Goal: Navigation & Orientation: Find specific page/section

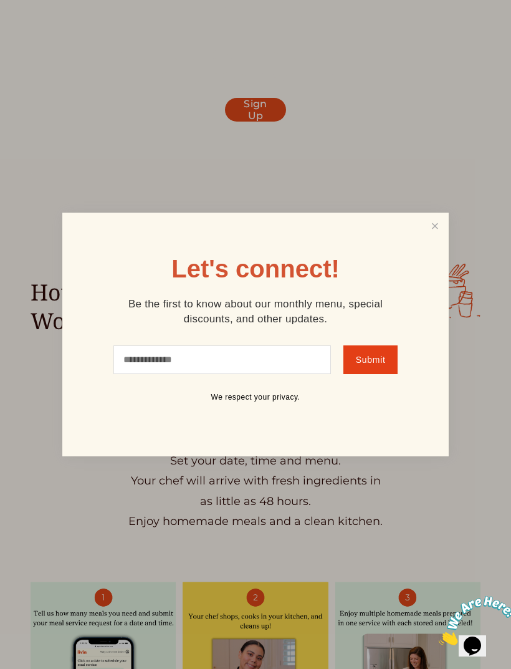
click at [442, 237] on link "Close" at bounding box center [435, 225] width 24 height 23
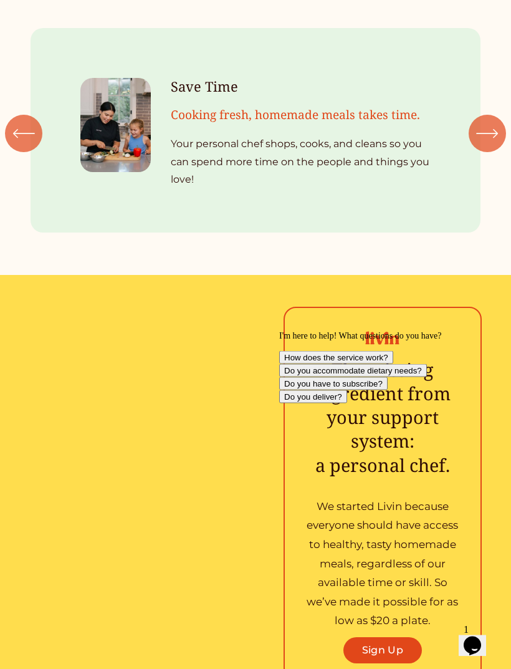
scroll to position [1216, 0]
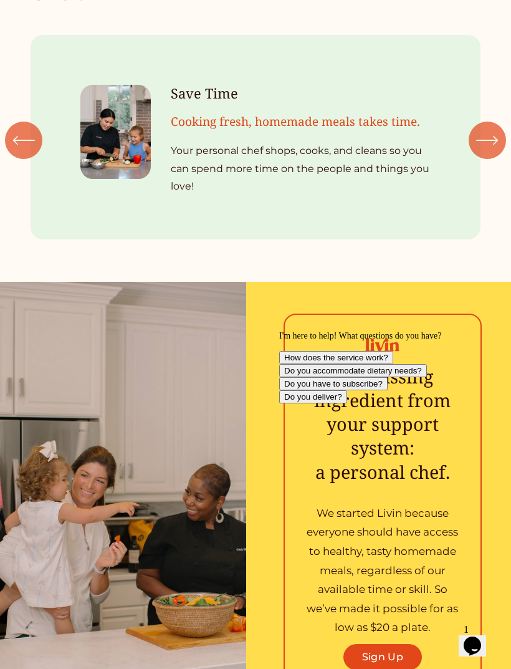
click at [488, 129] on icon "\a \a \a Next\a \a" at bounding box center [487, 140] width 22 height 22
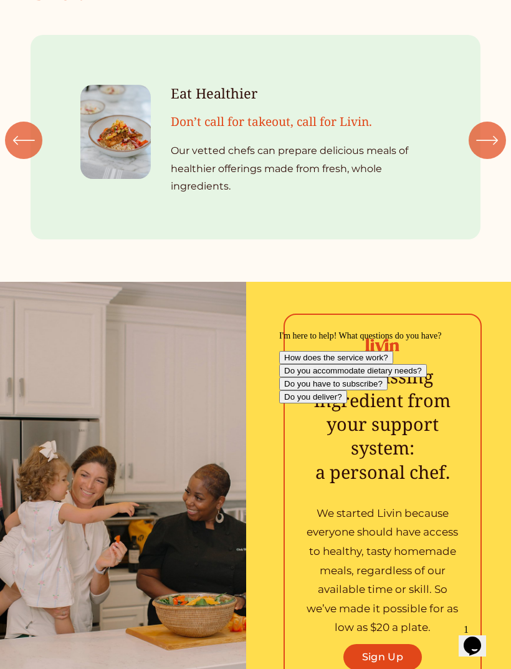
click at [500, 121] on div "\a \a \a Next\a \a" at bounding box center [487, 139] width 37 height 37
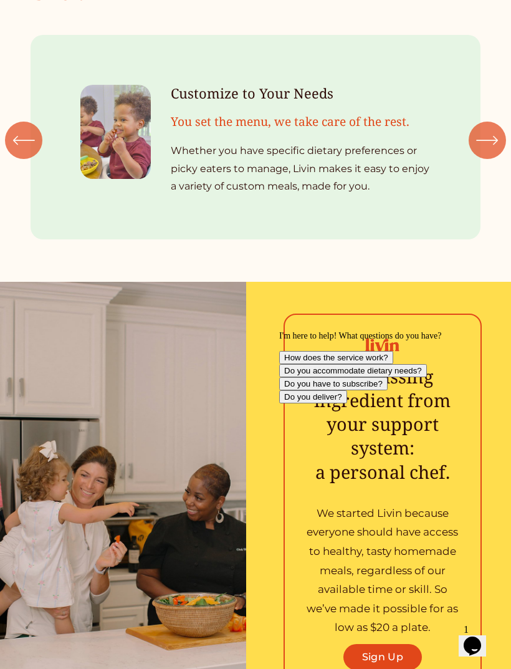
click at [500, 121] on div "\a \a \a Next\a \a" at bounding box center [487, 139] width 37 height 37
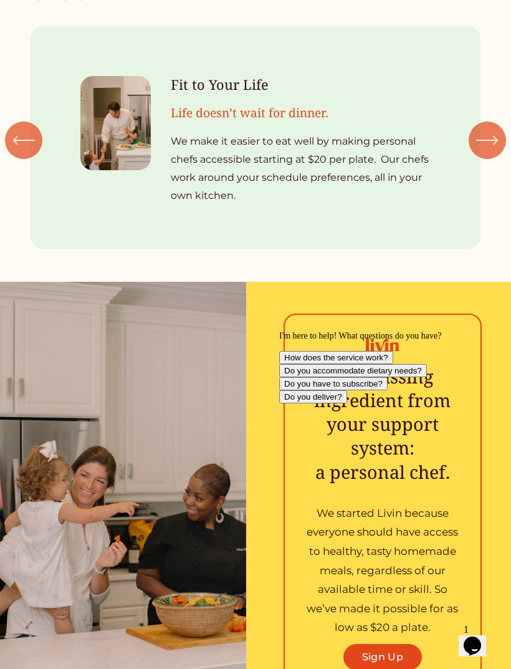
click at [492, 129] on icon "\a \a \a Next\a \a" at bounding box center [487, 140] width 22 height 22
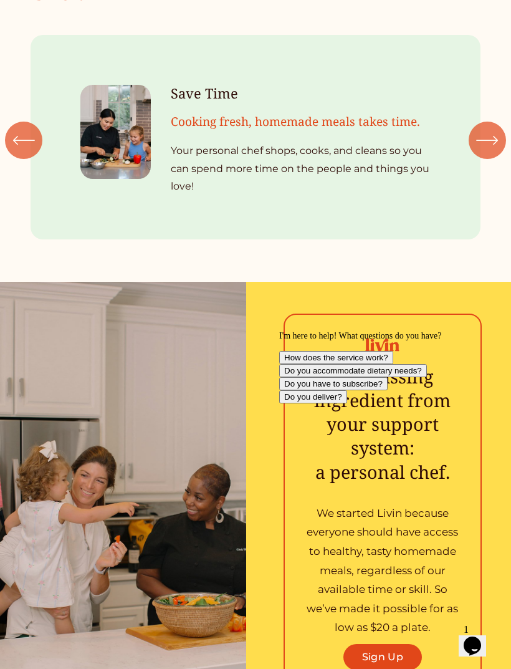
click at [505, 121] on div "\a \a \a Next\a \a" at bounding box center [487, 139] width 37 height 37
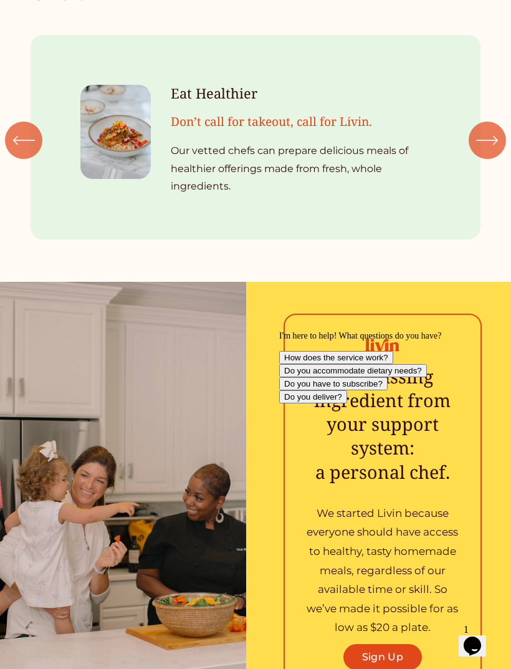
click at [491, 129] on icon "\a \a \a Next\a \a" at bounding box center [487, 140] width 22 height 22
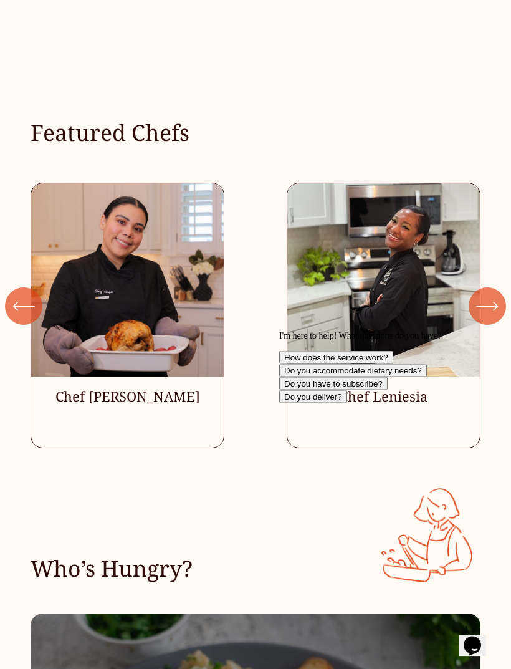
scroll to position [2753, 0]
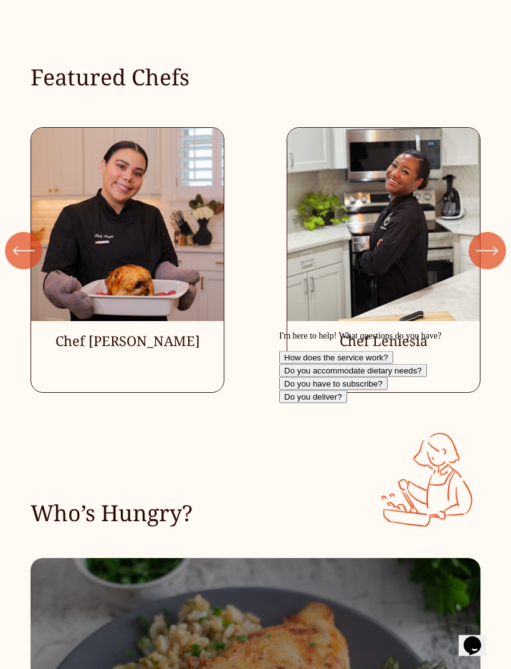
click at [486, 240] on icon "\a \a \a Next\a \a" at bounding box center [487, 251] width 22 height 22
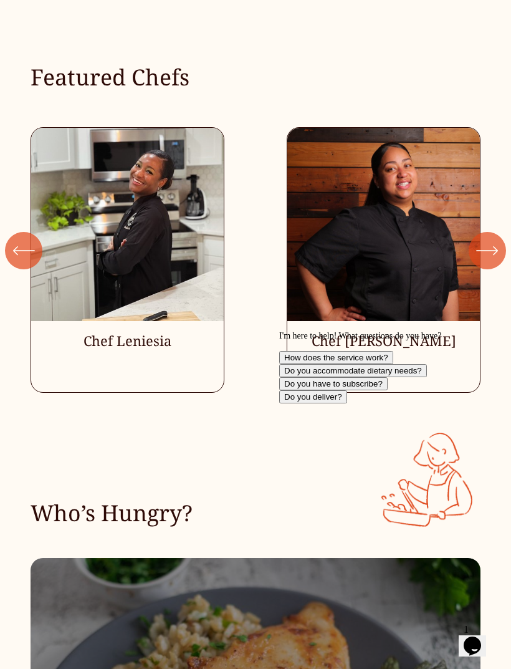
click at [492, 239] on icon "\a \a \a Next\a \a" at bounding box center [487, 250] width 22 height 22
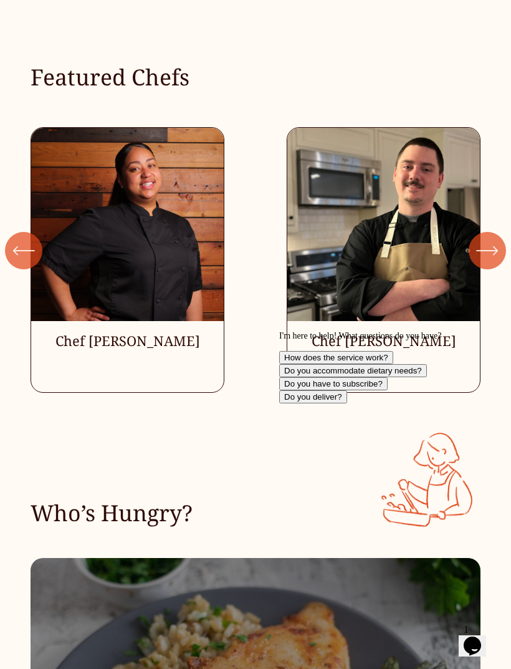
click at [497, 239] on icon "\a \a \a Next\a \a" at bounding box center [487, 250] width 22 height 22
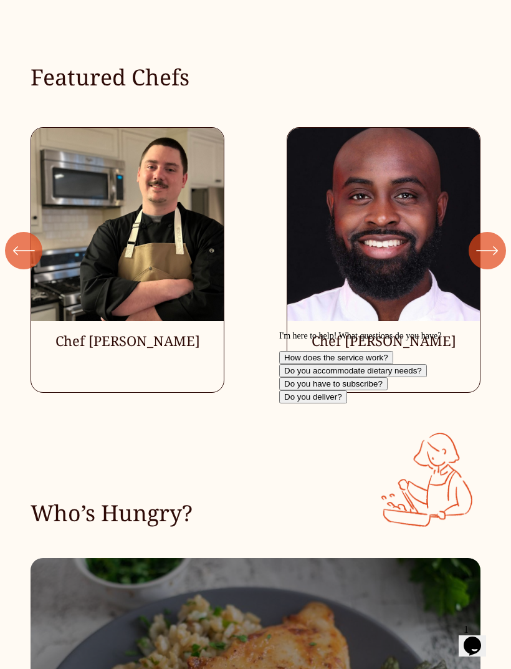
click at [493, 239] on icon "\a \a \a Next\a \a" at bounding box center [487, 250] width 22 height 22
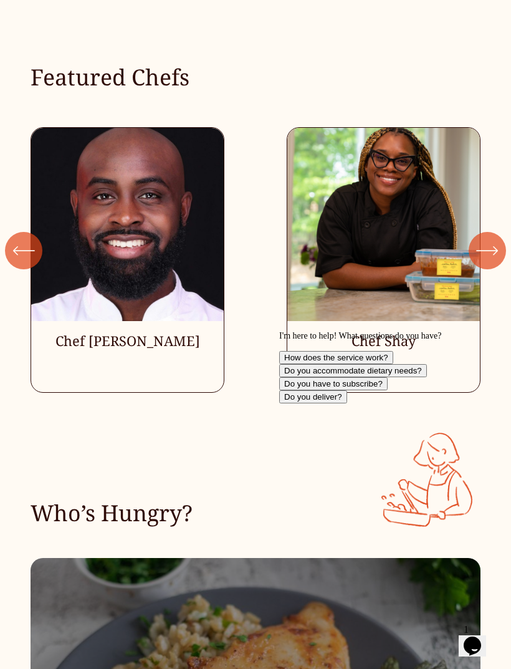
click at [502, 232] on div "\a \a \a Next\a \a" at bounding box center [487, 250] width 37 height 37
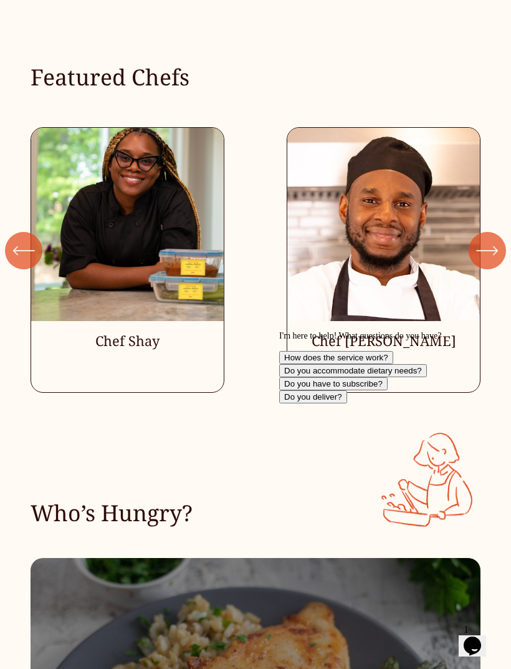
click at [492, 251] on icon "\a \a \a Next\a \a" at bounding box center [487, 251] width 20 height 0
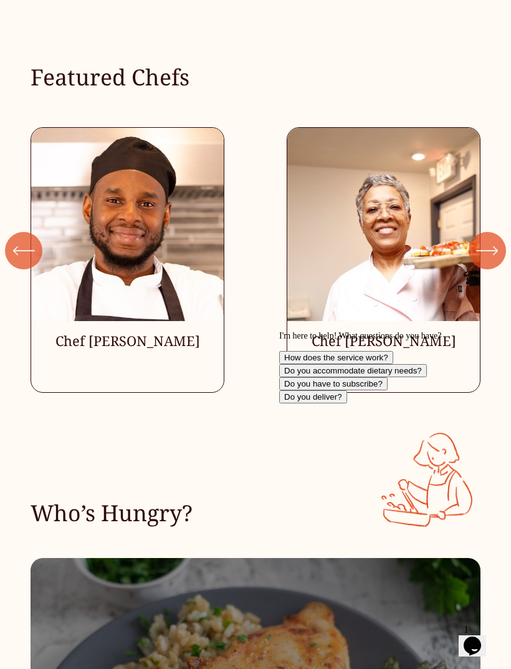
click at [497, 239] on icon "\a \a \a Next\a \a" at bounding box center [487, 250] width 22 height 22
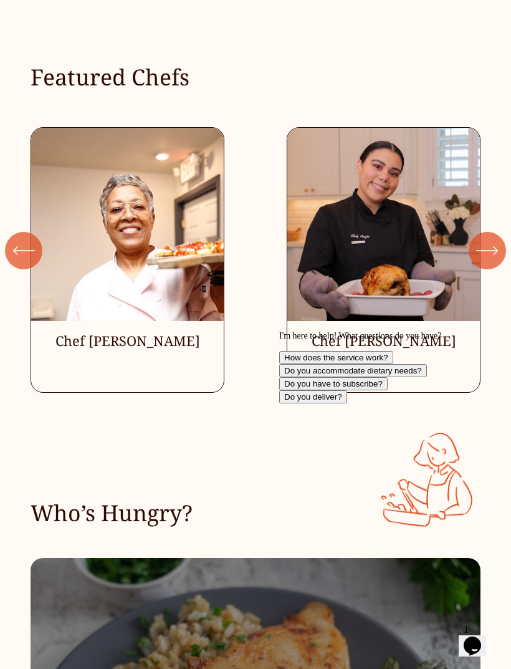
click at [496, 239] on icon "\a \a \a Next\a \a" at bounding box center [487, 250] width 22 height 22
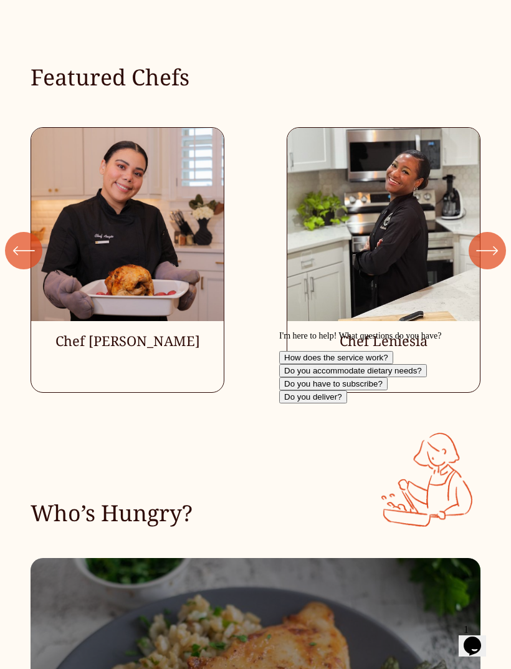
click at [134, 361] on ul "Chef [PERSON_NAME] Chef Leniesia" at bounding box center [256, 259] width 450 height 265
click at [116, 306] on ul "Chef [PERSON_NAME] Chef Leniesia" at bounding box center [256, 259] width 450 height 265
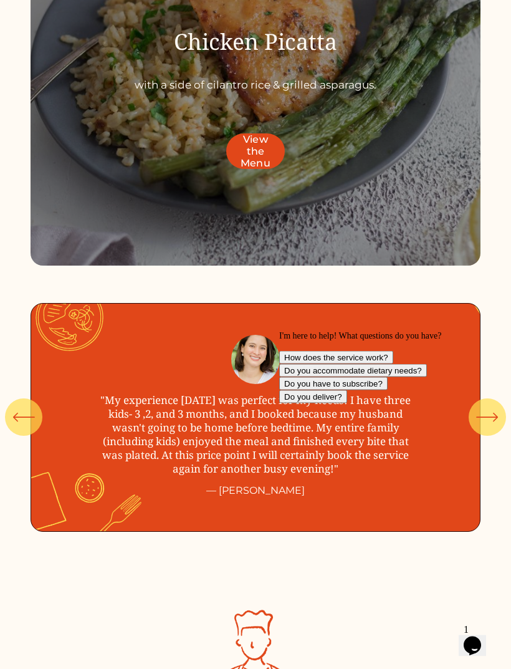
scroll to position [3493, 0]
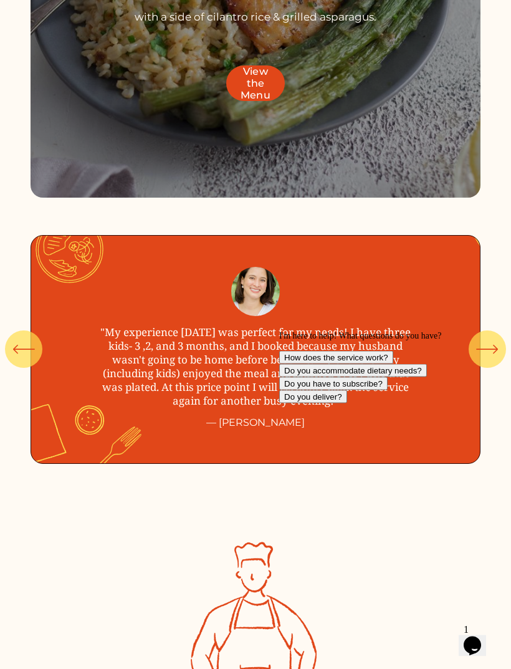
click at [474, 358] on div "\a \a \a Next\a \a" at bounding box center [487, 349] width 37 height 37
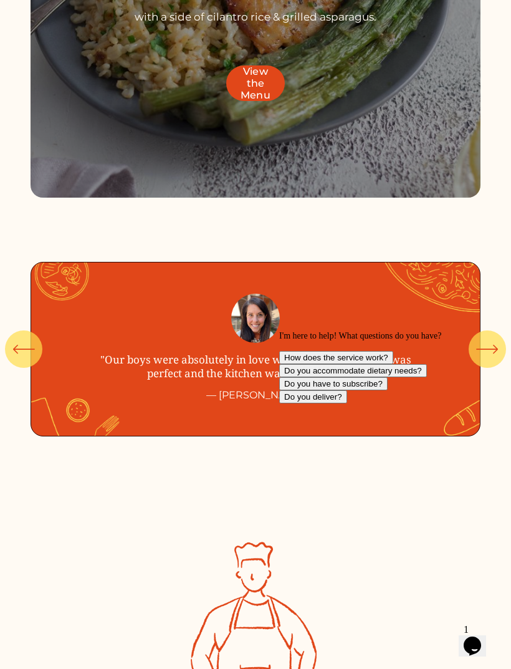
click at [505, 347] on div "\a \a \a Next\a \a" at bounding box center [487, 348] width 37 height 37
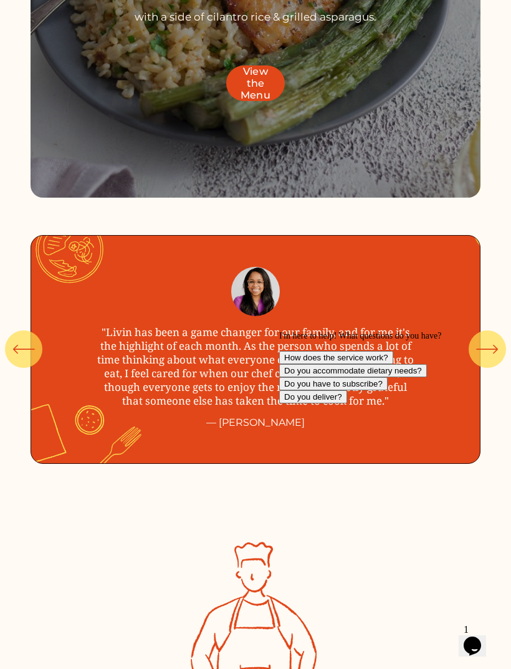
click at [496, 356] on icon "\a \a \a Next\a \a" at bounding box center [487, 349] width 22 height 22
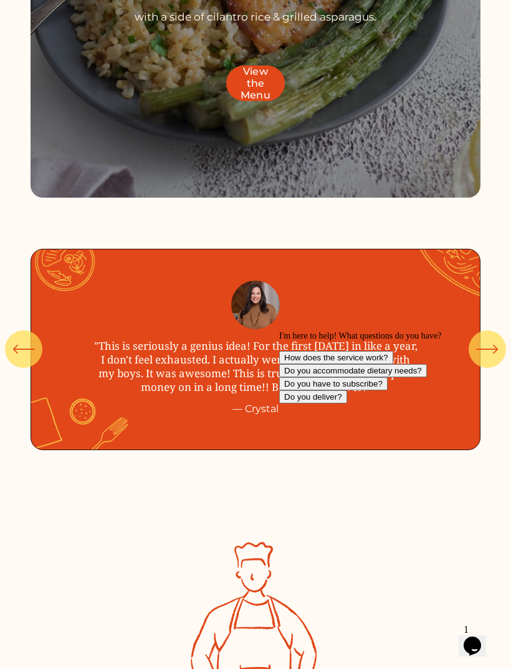
click at [485, 358] on icon "\a \a \a Next\a \a" at bounding box center [487, 349] width 22 height 22
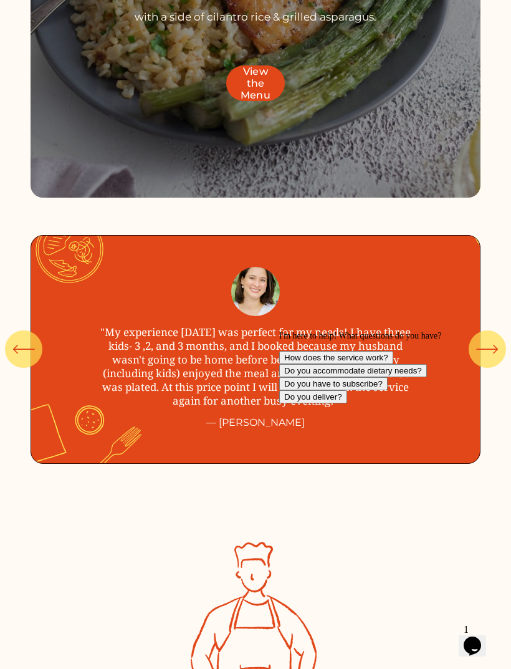
click at [495, 349] on icon "\a \a \a Next\a \a" at bounding box center [487, 349] width 20 height 0
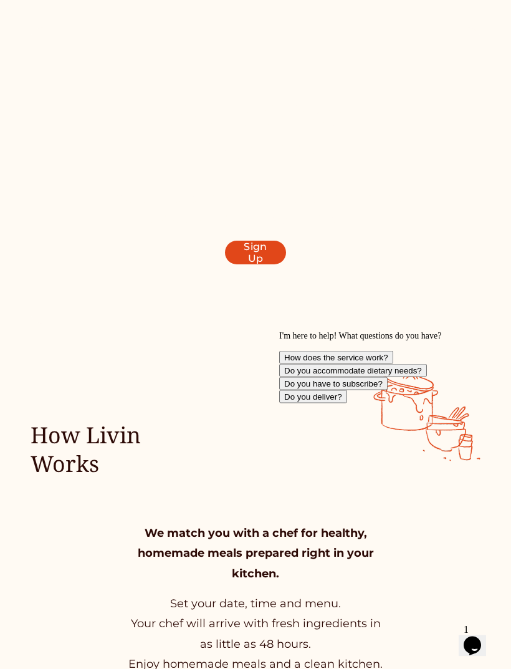
scroll to position [0, 0]
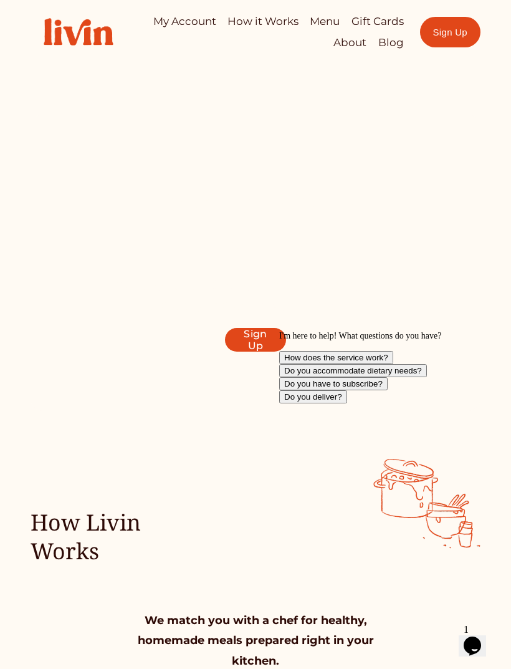
click at [0, 0] on div at bounding box center [0, 0] width 0 height 0
click at [283, 322] on link "Menu" at bounding box center [255, 318] width 89 height 31
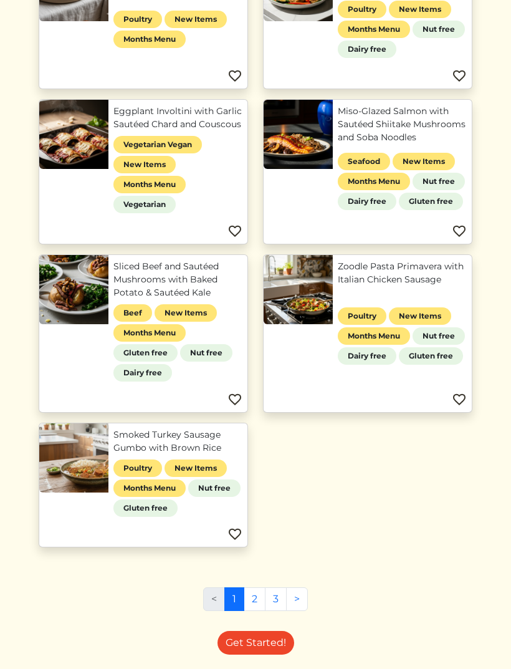
scroll to position [441, 0]
